Goal: Entertainment & Leisure: Consume media (video, audio)

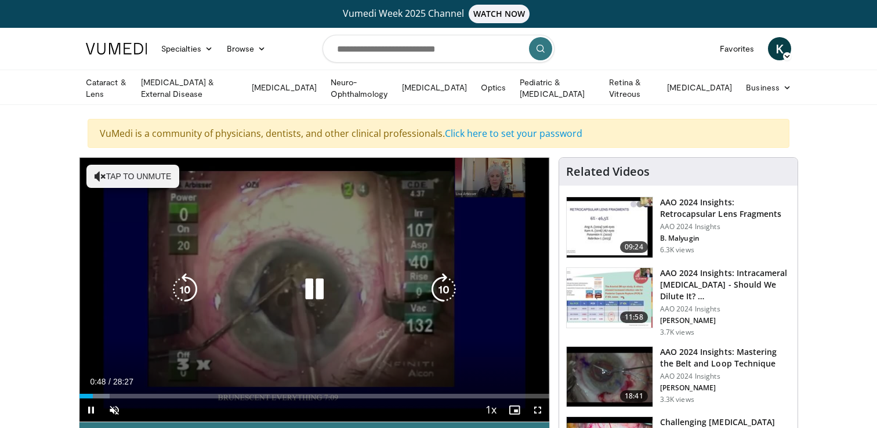
click at [317, 293] on icon "Video Player" at bounding box center [314, 289] width 32 height 32
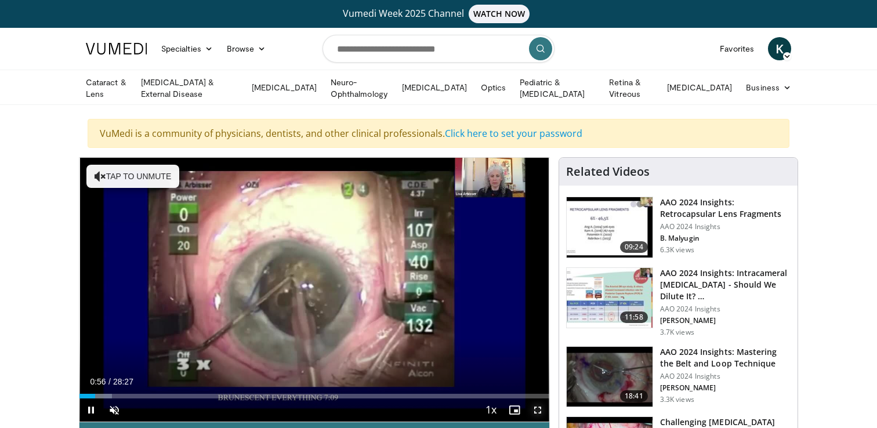
click at [537, 408] on span "Video Player" at bounding box center [537, 410] width 23 height 23
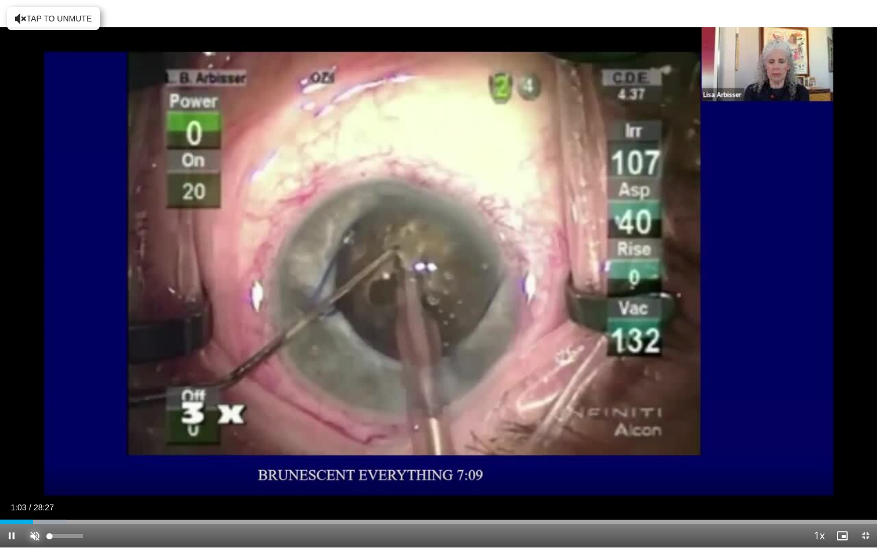
click at [32, 428] on span "Video Player" at bounding box center [34, 536] width 23 height 23
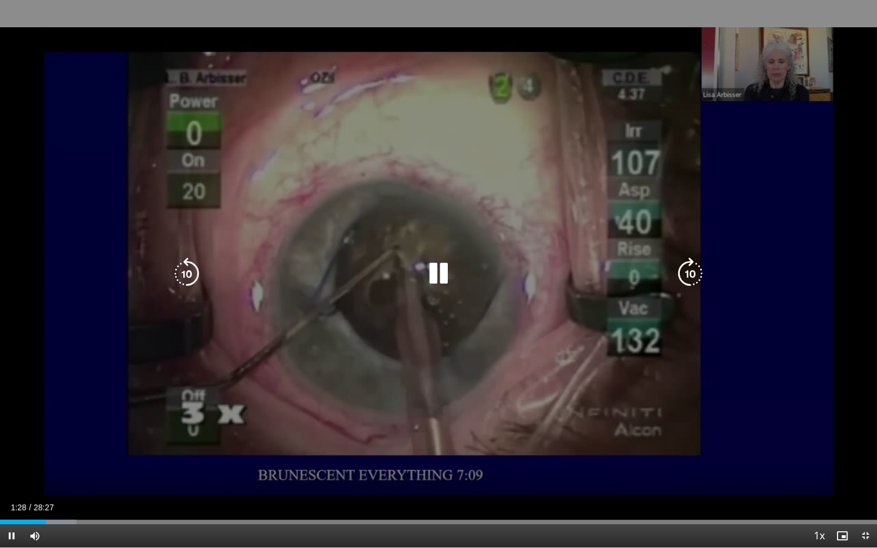
click at [689, 270] on icon "Video Player" at bounding box center [690, 274] width 32 height 32
click at [693, 270] on icon "Video Player" at bounding box center [690, 274] width 32 height 32
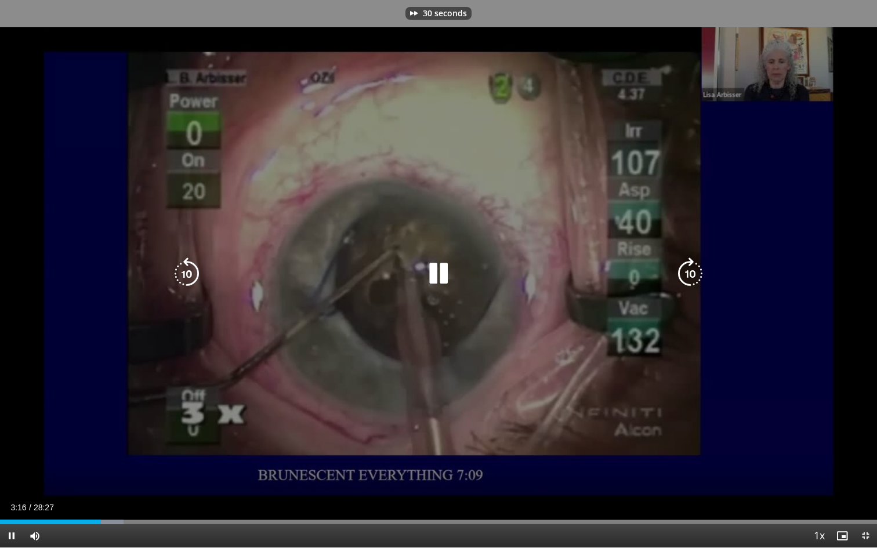
click at [693, 270] on icon "Video Player" at bounding box center [690, 274] width 32 height 32
click at [196, 274] on icon "Video Player" at bounding box center [187, 274] width 32 height 32
click at [684, 269] on icon "Video Player" at bounding box center [690, 274] width 32 height 32
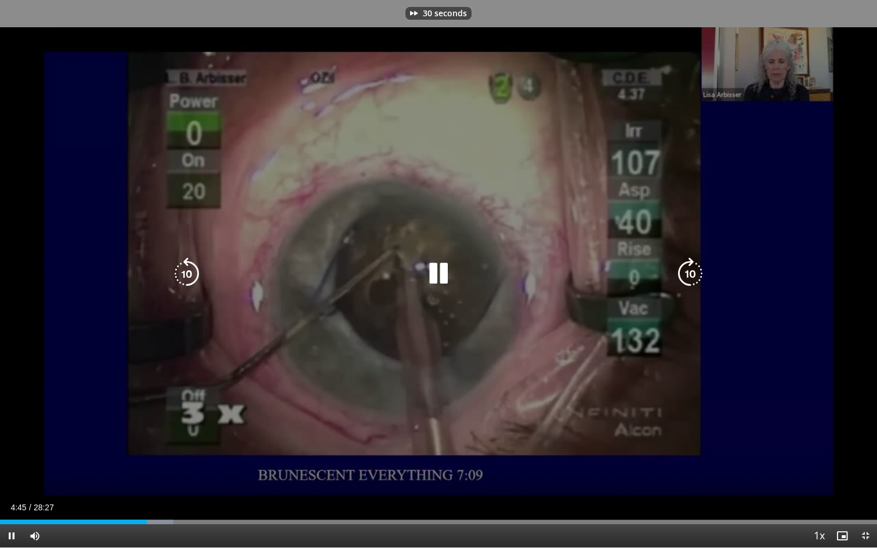
click at [684, 269] on icon "Video Player" at bounding box center [690, 274] width 32 height 32
click at [675, 207] on div "40 seconds Tap to unmute" at bounding box center [438, 274] width 877 height 548
click at [689, 216] on div "40 seconds Tap to unmute" at bounding box center [438, 274] width 877 height 548
click at [685, 215] on div "40 seconds Tap to unmute" at bounding box center [438, 274] width 877 height 548
click at [686, 214] on div "40 seconds Tap to unmute" at bounding box center [438, 274] width 877 height 548
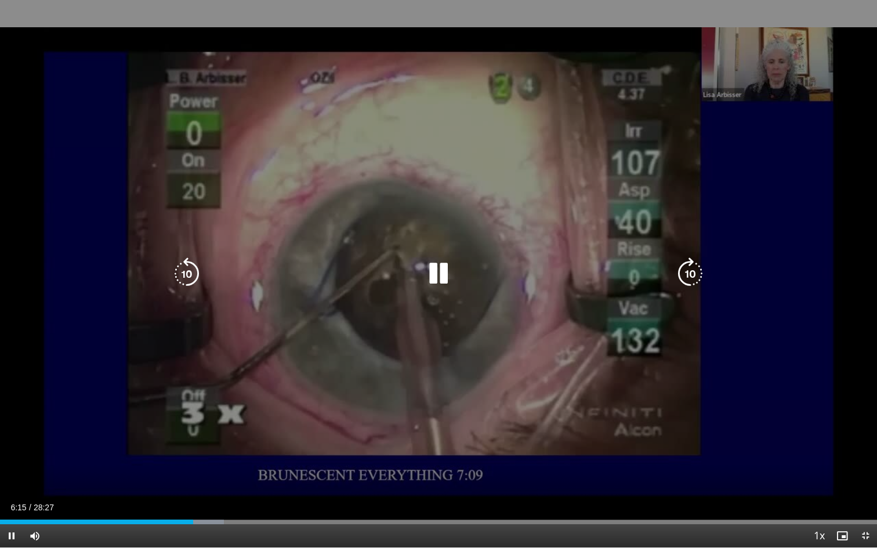
click at [436, 272] on icon "Video Player" at bounding box center [438, 274] width 32 height 32
click at [185, 279] on icon "Video Player" at bounding box center [187, 274] width 32 height 32
click at [455, 266] on div "Video Player" at bounding box center [438, 273] width 526 height 23
click at [443, 272] on icon "Video Player" at bounding box center [438, 274] width 32 height 32
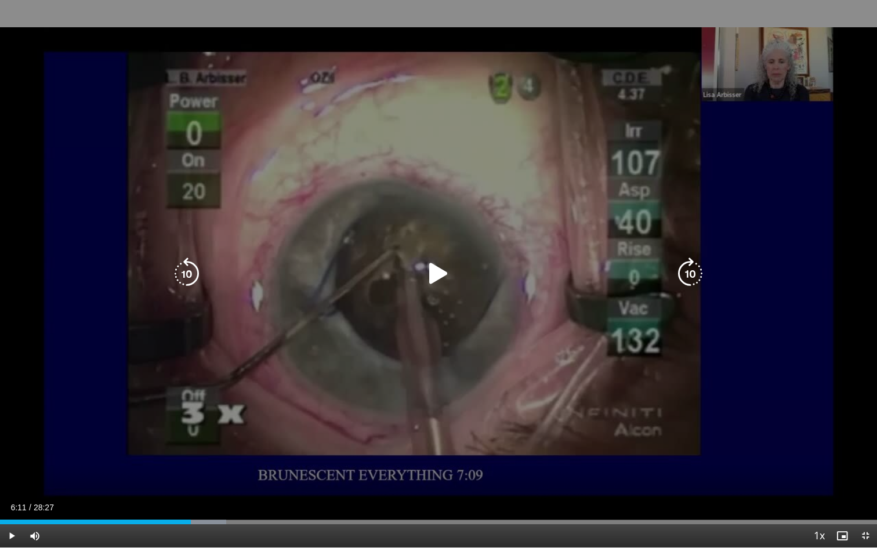
click at [439, 273] on icon "Video Player" at bounding box center [438, 274] width 32 height 32
click at [695, 270] on icon "Video Player" at bounding box center [690, 274] width 32 height 32
click at [193, 267] on icon "Video Player" at bounding box center [187, 274] width 32 height 32
